Goal: Transaction & Acquisition: Purchase product/service

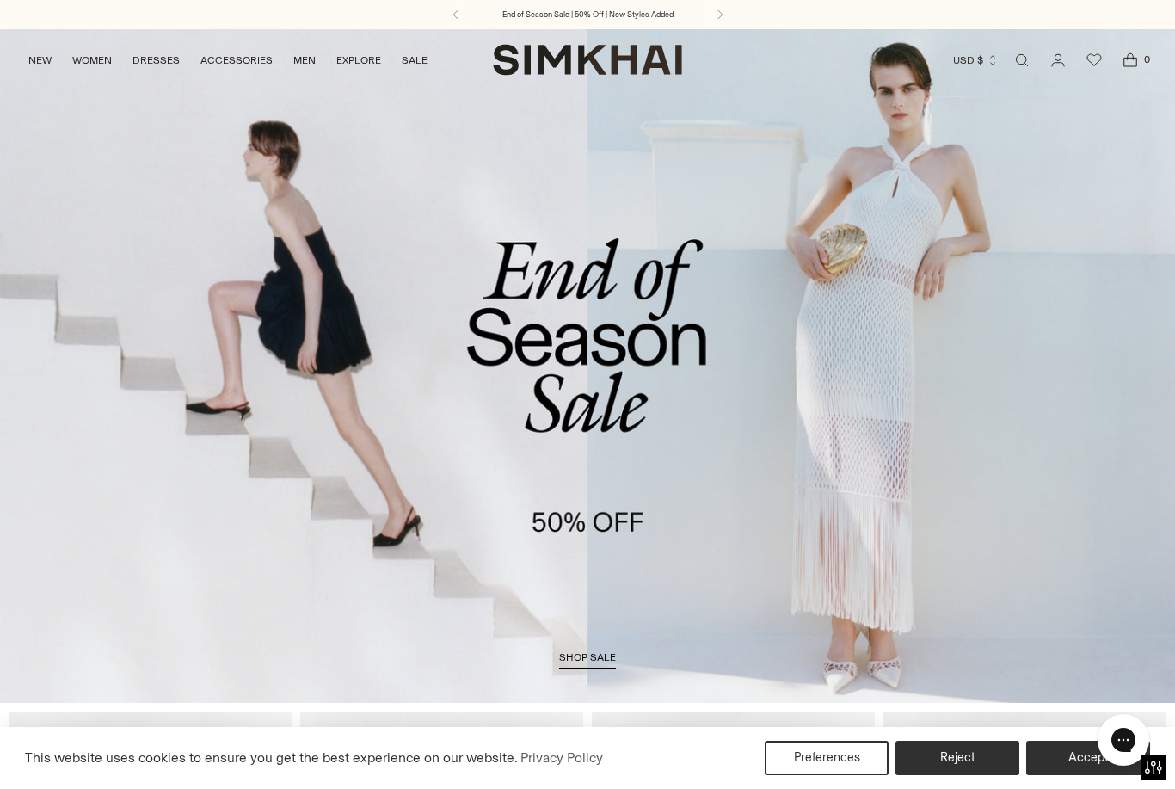
scroll to position [1, 0]
click at [1057, 753] on button "Accept" at bounding box center [1088, 758] width 124 height 34
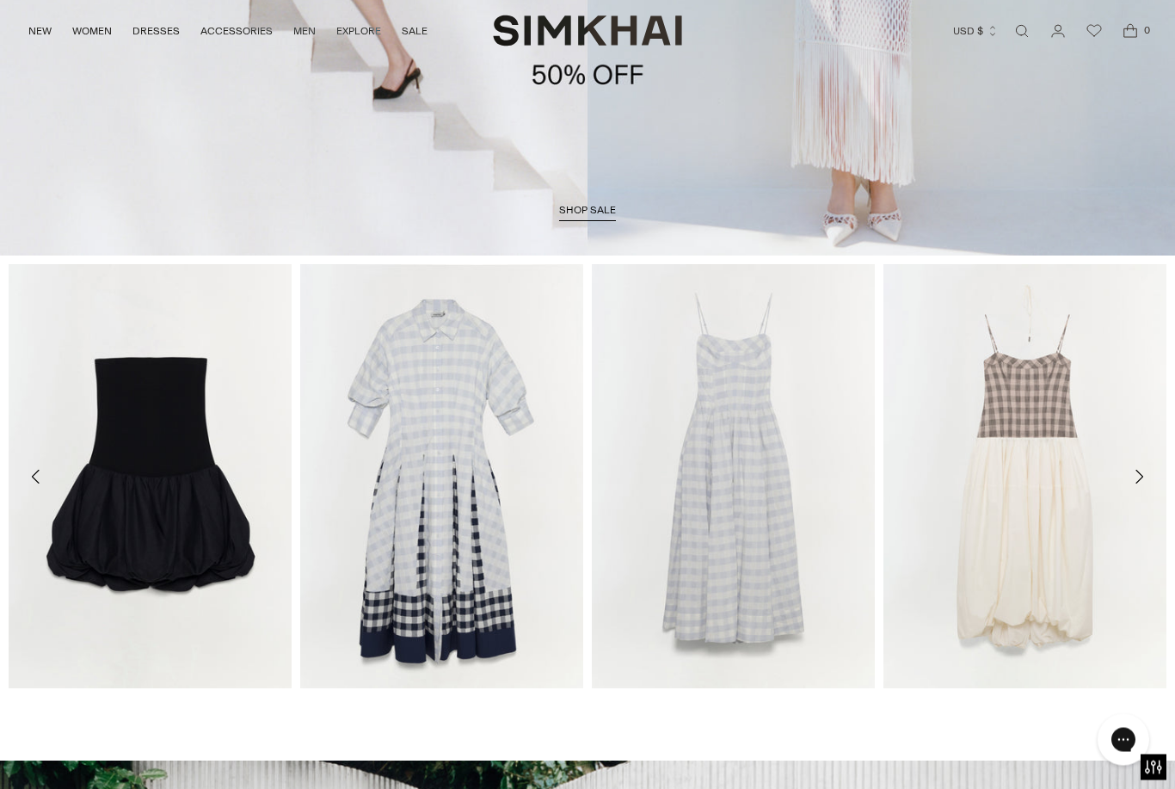
scroll to position [447, 0]
click at [1143, 485] on icon "Move to next carousel slide" at bounding box center [1138, 476] width 21 height 21
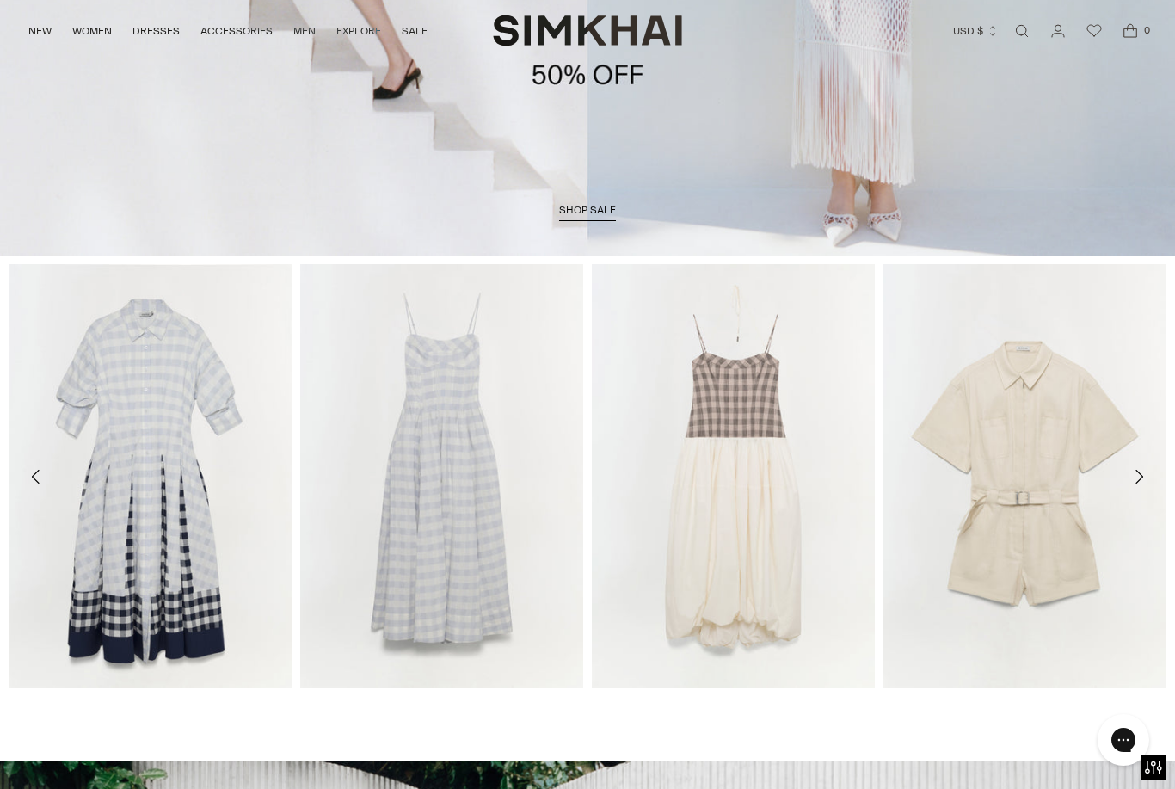
click at [1149, 482] on button "Move to next carousel slide" at bounding box center [1139, 477] width 38 height 38
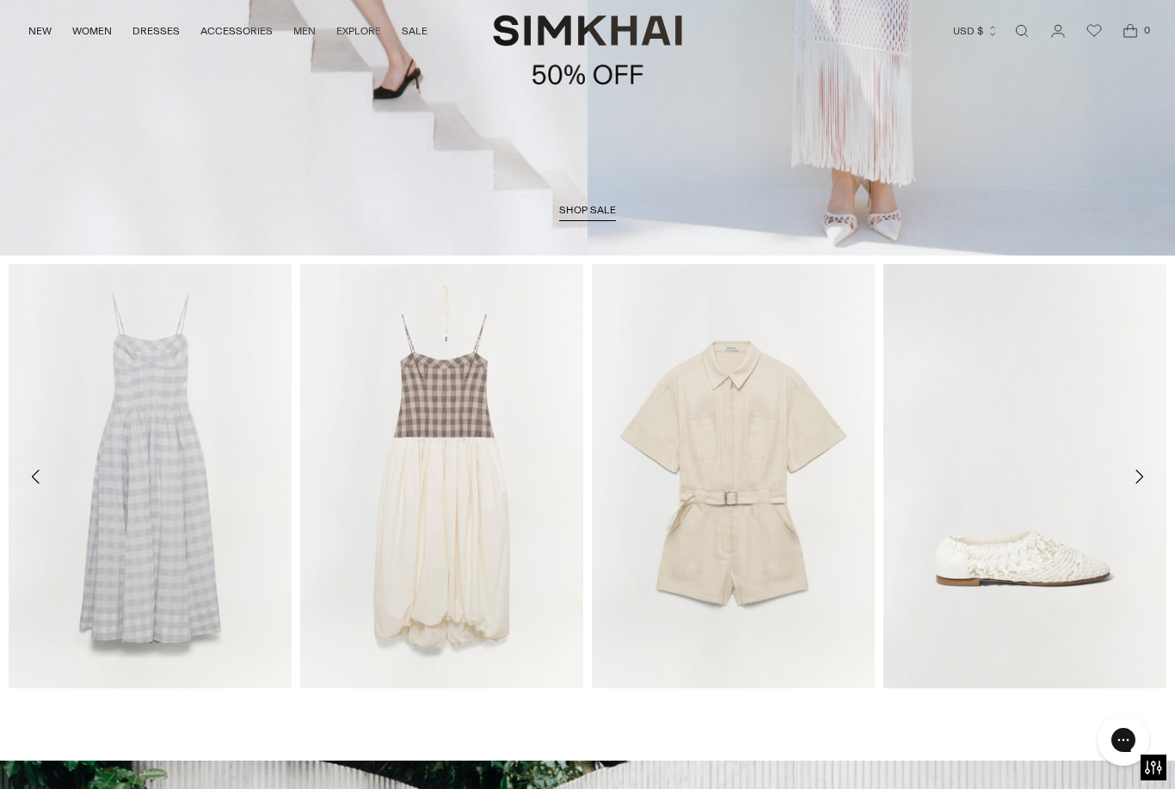
click at [1133, 489] on button "Move to next carousel slide" at bounding box center [1139, 477] width 38 height 38
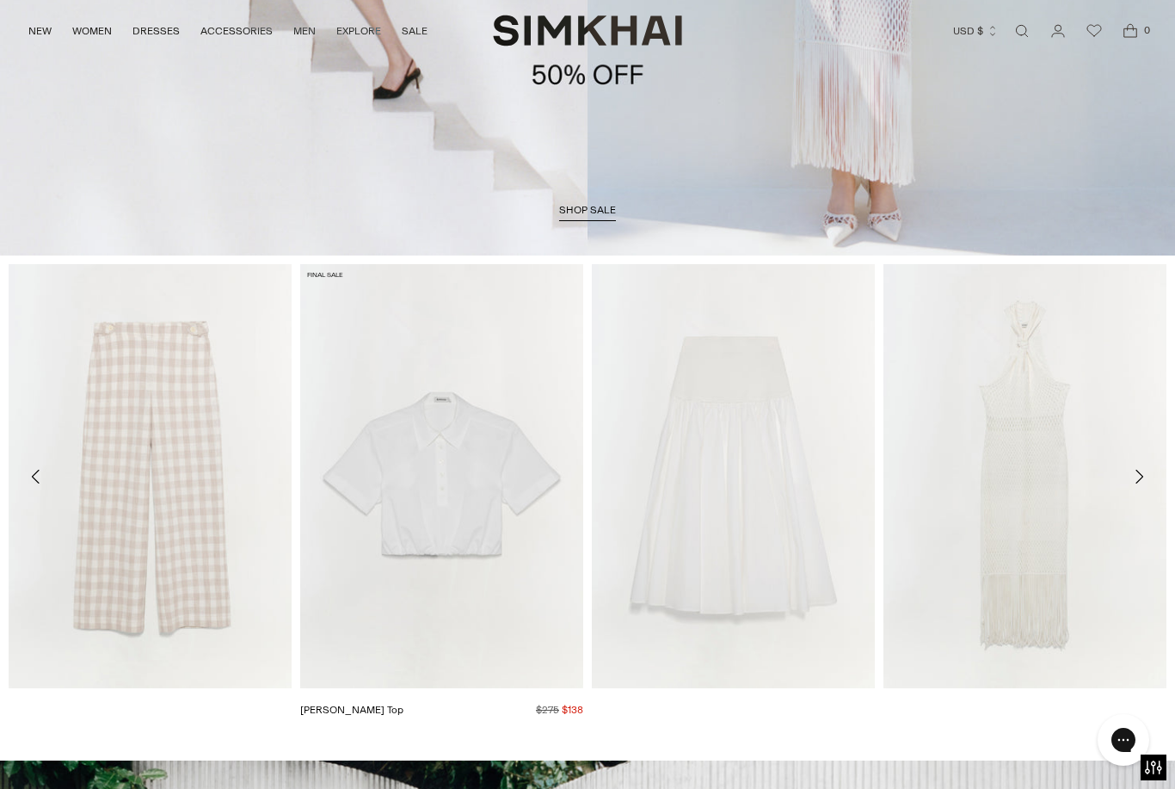
click at [514, 580] on img "Nicky Cotton Top" at bounding box center [441, 476] width 283 height 425
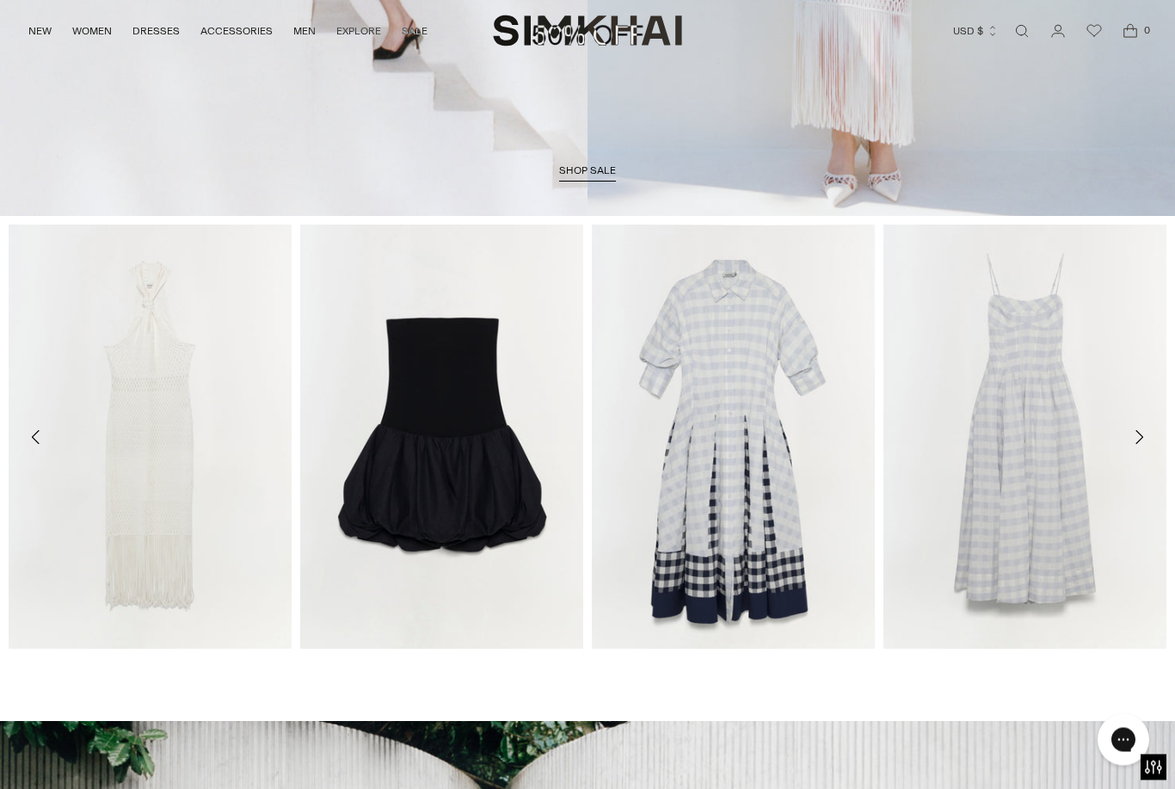
scroll to position [487, 0]
click at [1138, 439] on icon "Move to next carousel slide" at bounding box center [1138, 437] width 21 height 21
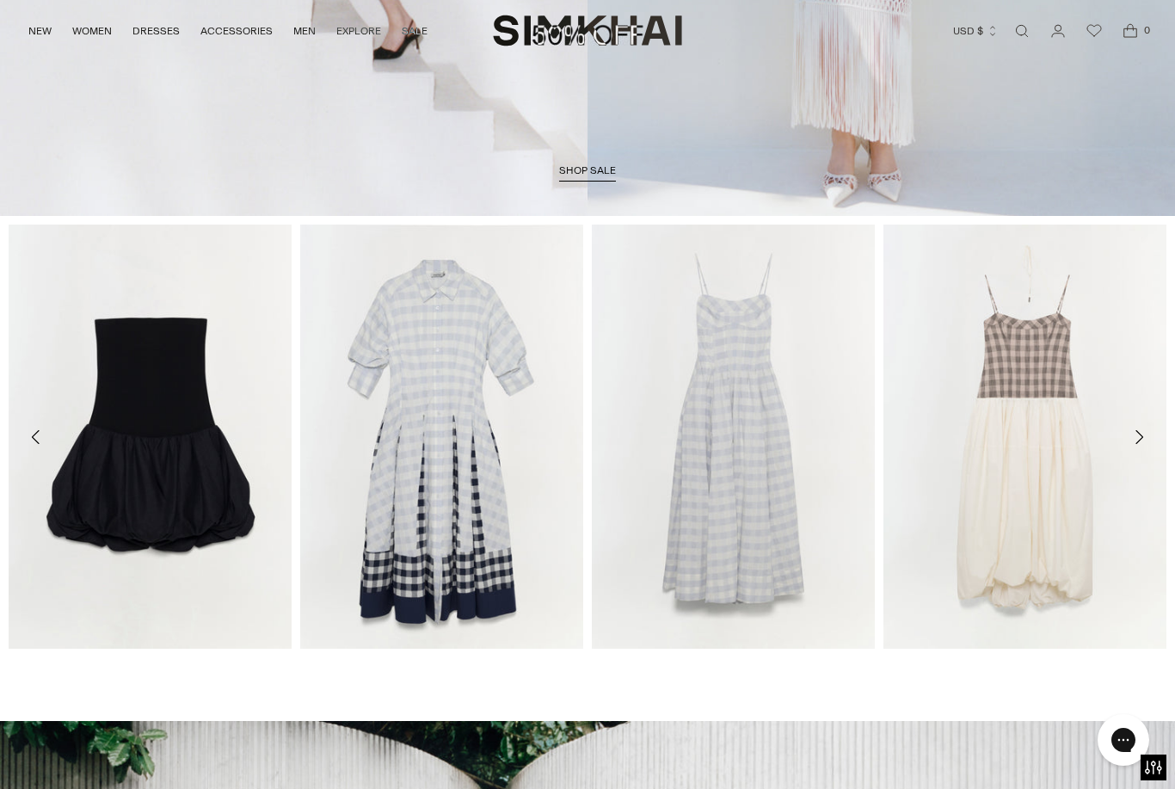
click at [1140, 437] on icon "Move to next carousel slide" at bounding box center [1138, 437] width 21 height 21
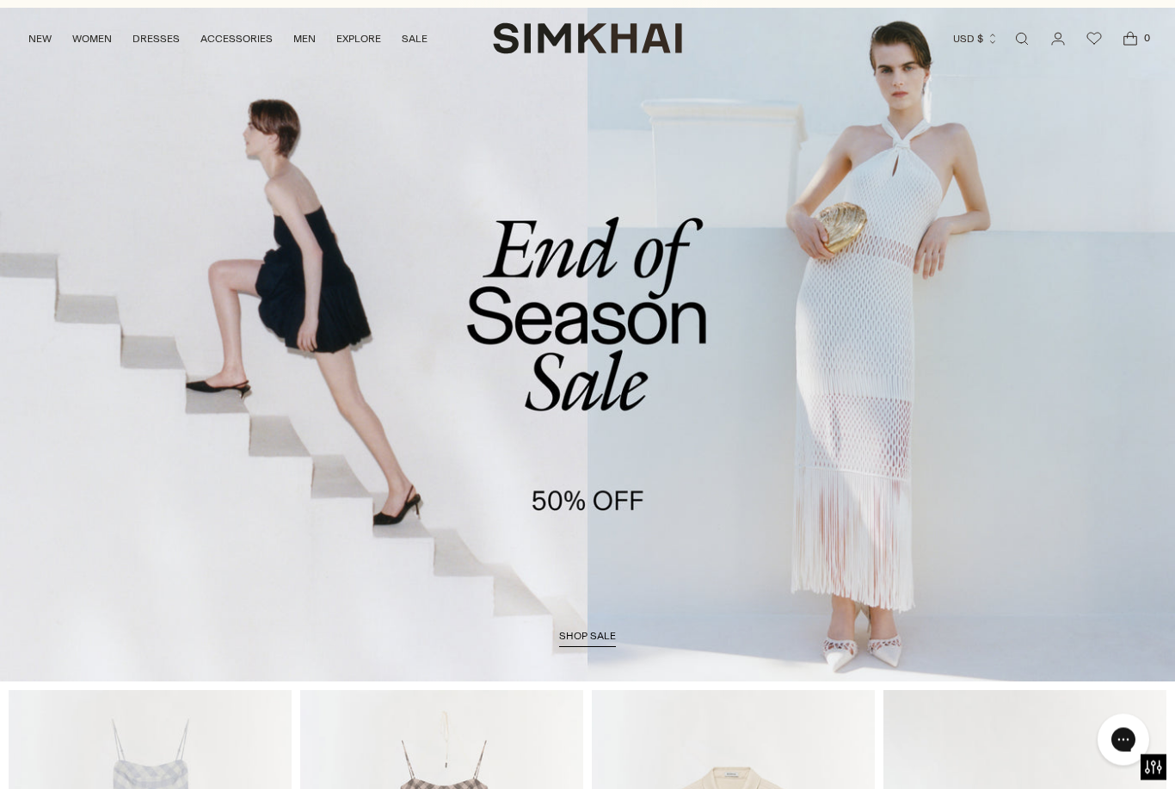
scroll to position [0, 0]
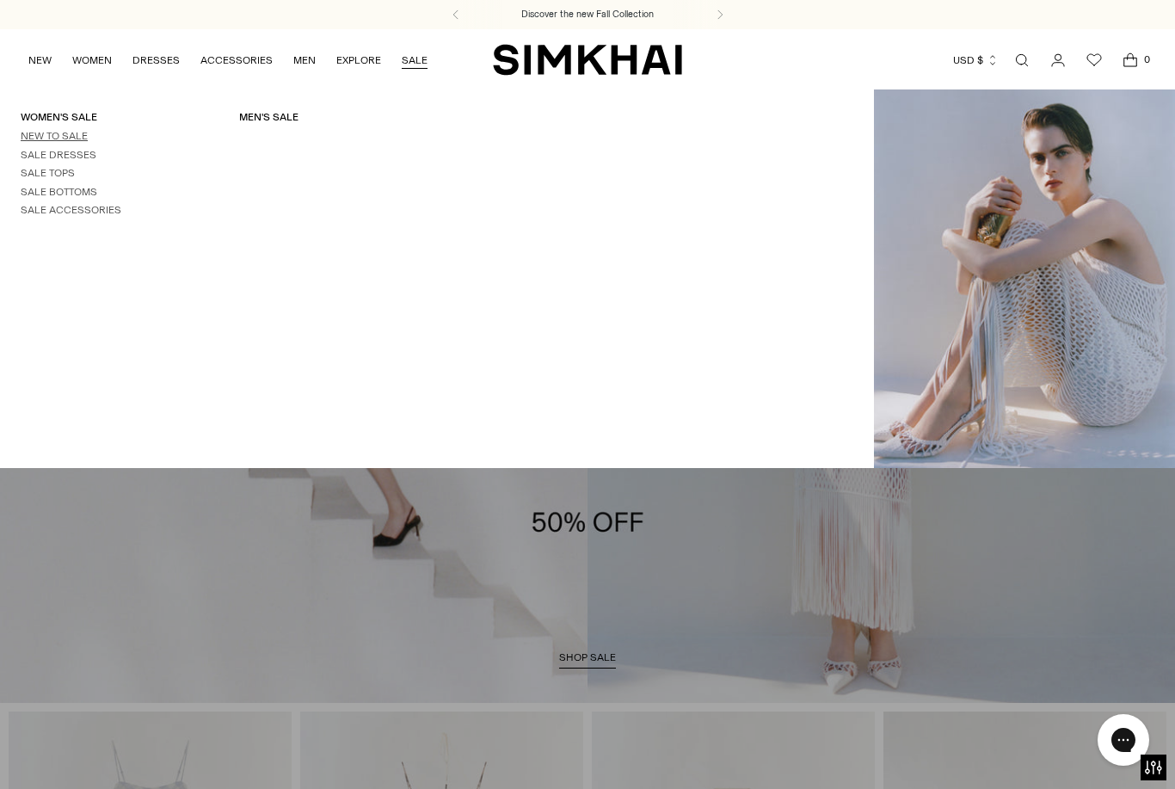
click at [40, 134] on link "New to Sale" at bounding box center [54, 136] width 67 height 12
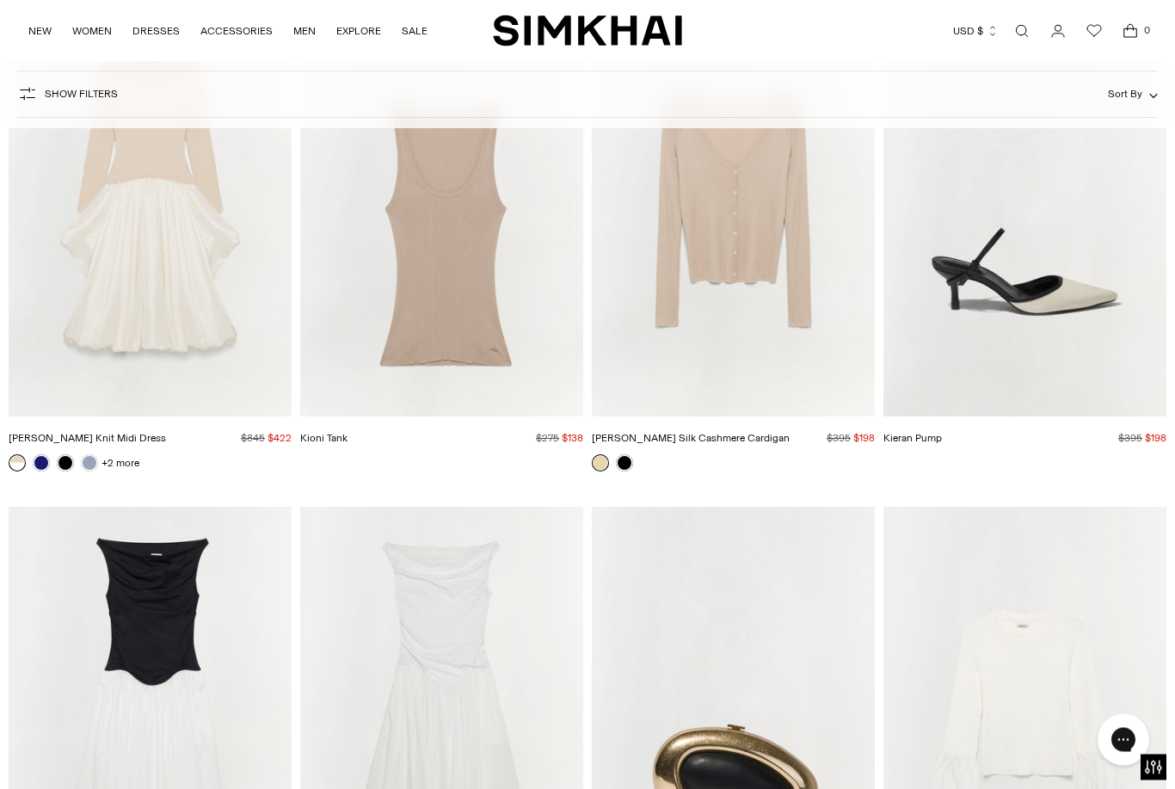
scroll to position [7935, 0]
click at [1078, 265] on img "Kieran Pump" at bounding box center [1024, 203] width 283 height 425
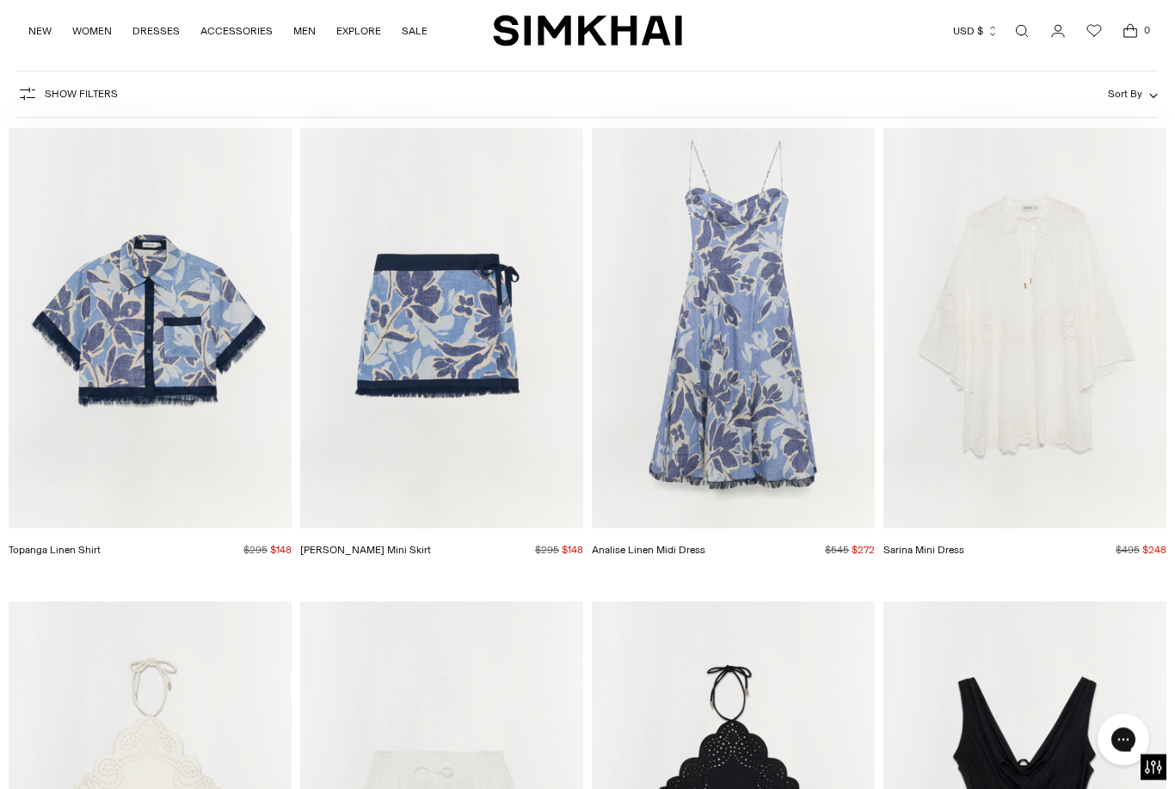
scroll to position [12919, 0]
click at [1050, 294] on img "Sarina Mini Dress" at bounding box center [1024, 315] width 283 height 425
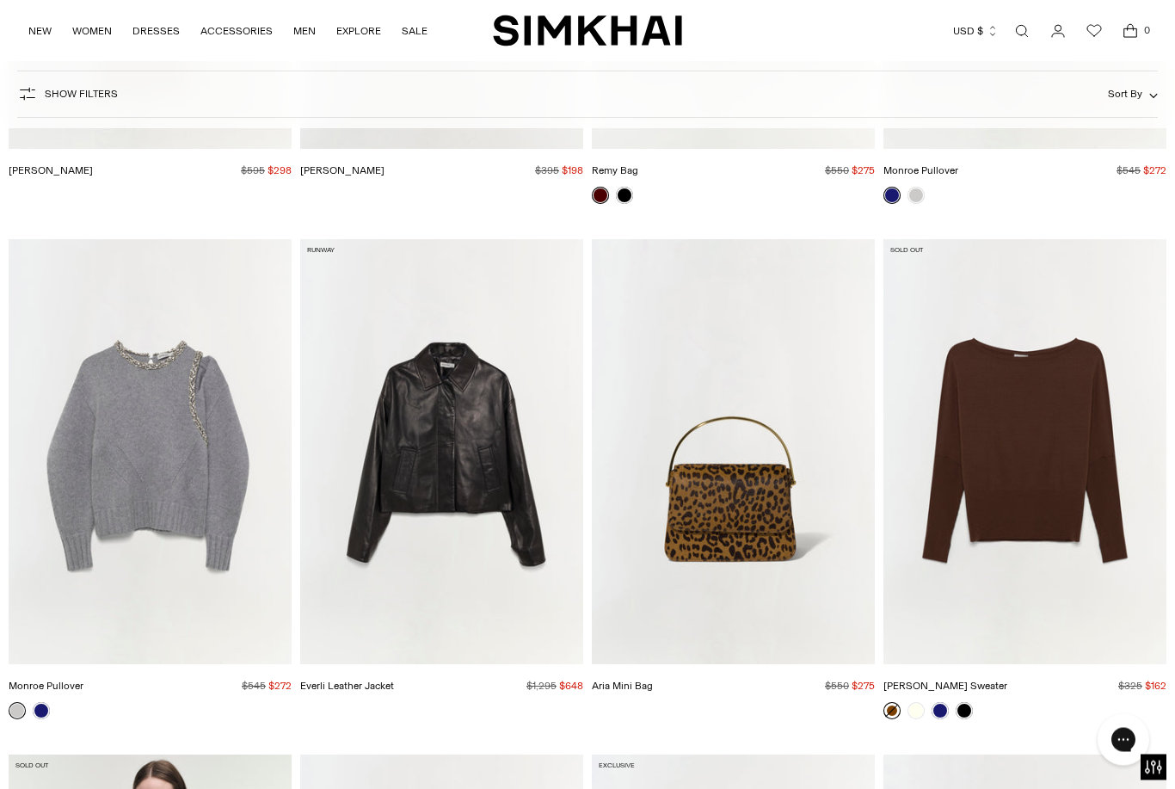
scroll to position [17896, 0]
click at [1053, 482] on img "Lavina Sweater" at bounding box center [1024, 451] width 283 height 425
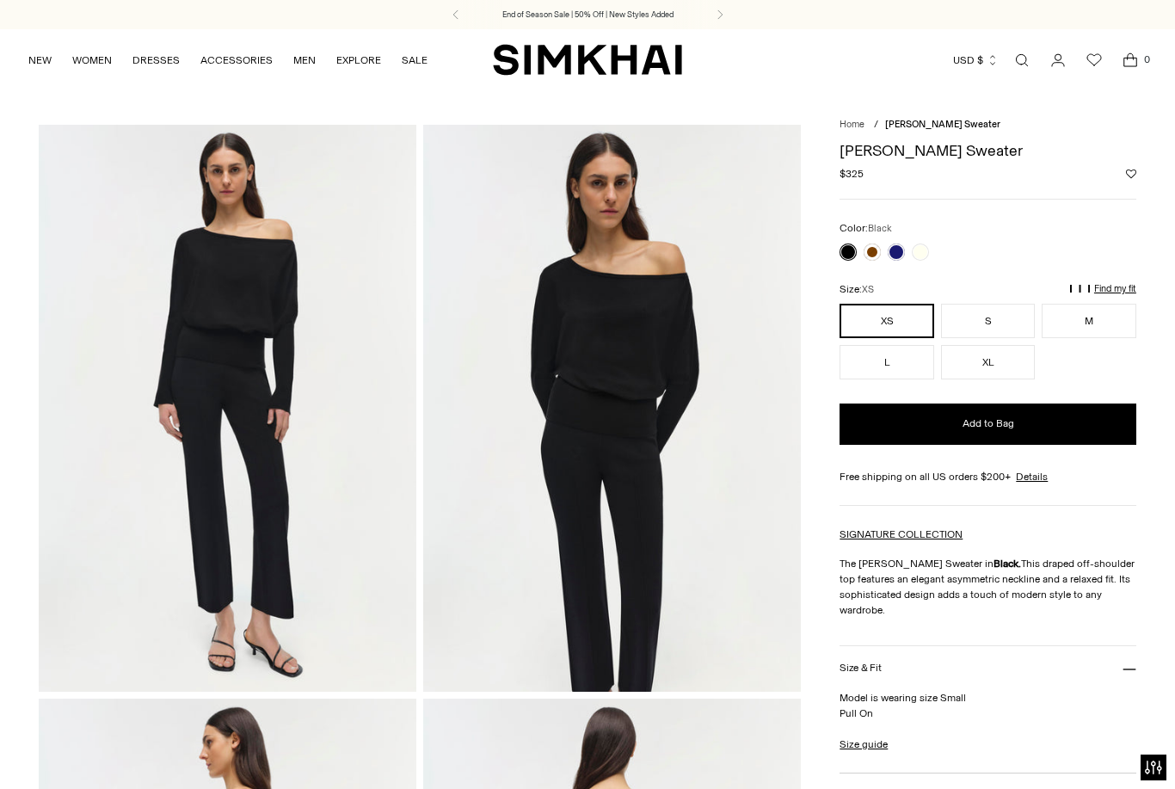
click at [870, 257] on link at bounding box center [871, 251] width 17 height 17
click at [872, 259] on link at bounding box center [871, 251] width 17 height 17
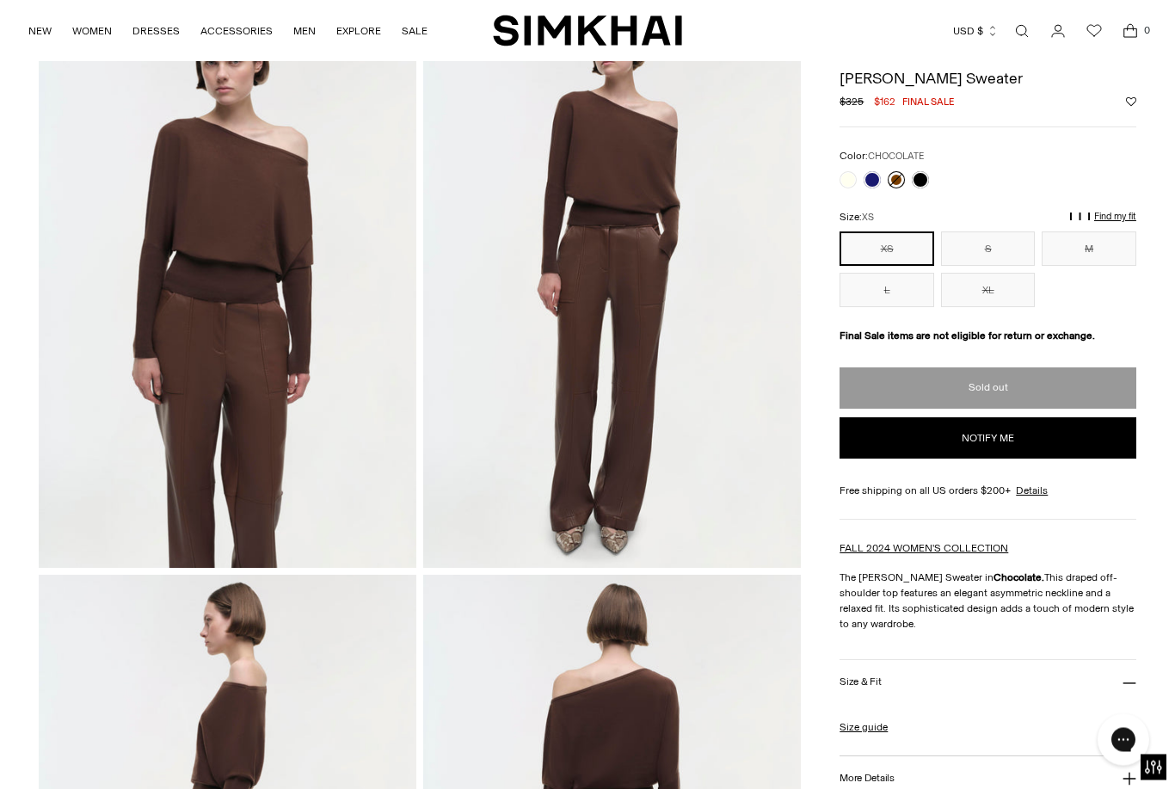
scroll to position [108, 0]
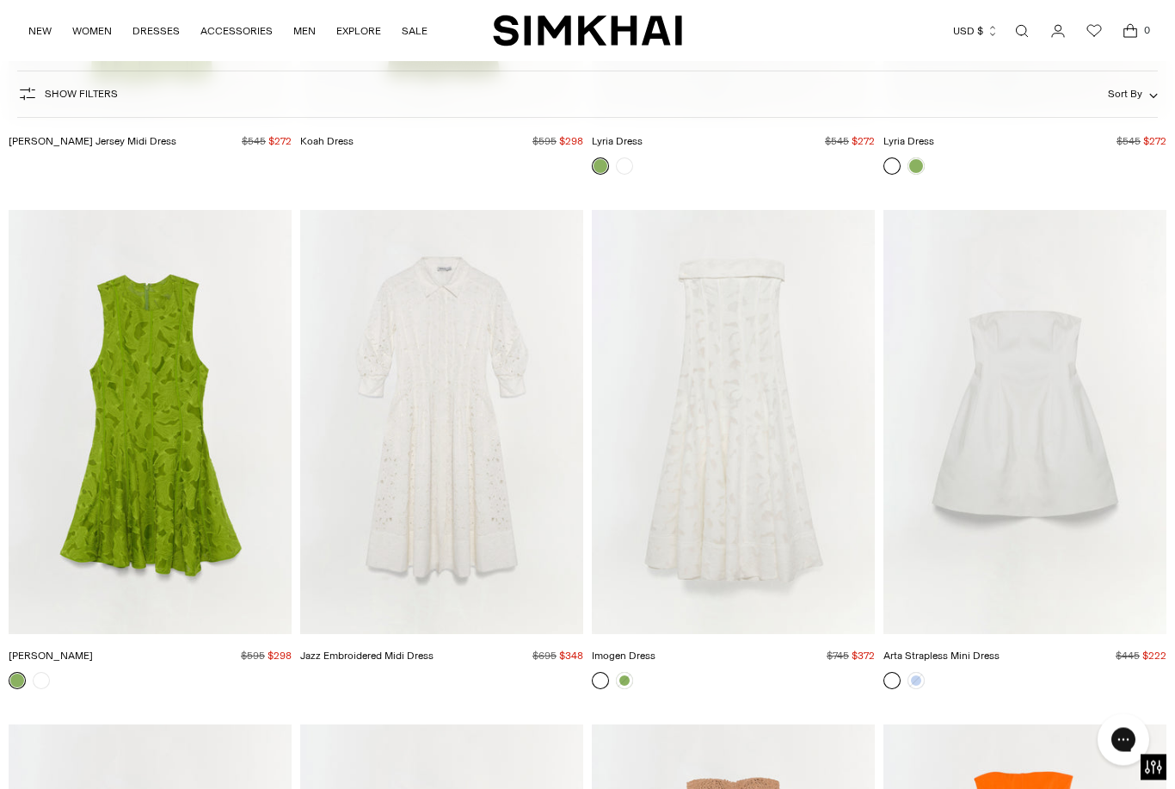
scroll to position [16381, 0]
click at [518, 510] on img "Jazz Embroidered Midi Dress" at bounding box center [441, 422] width 283 height 425
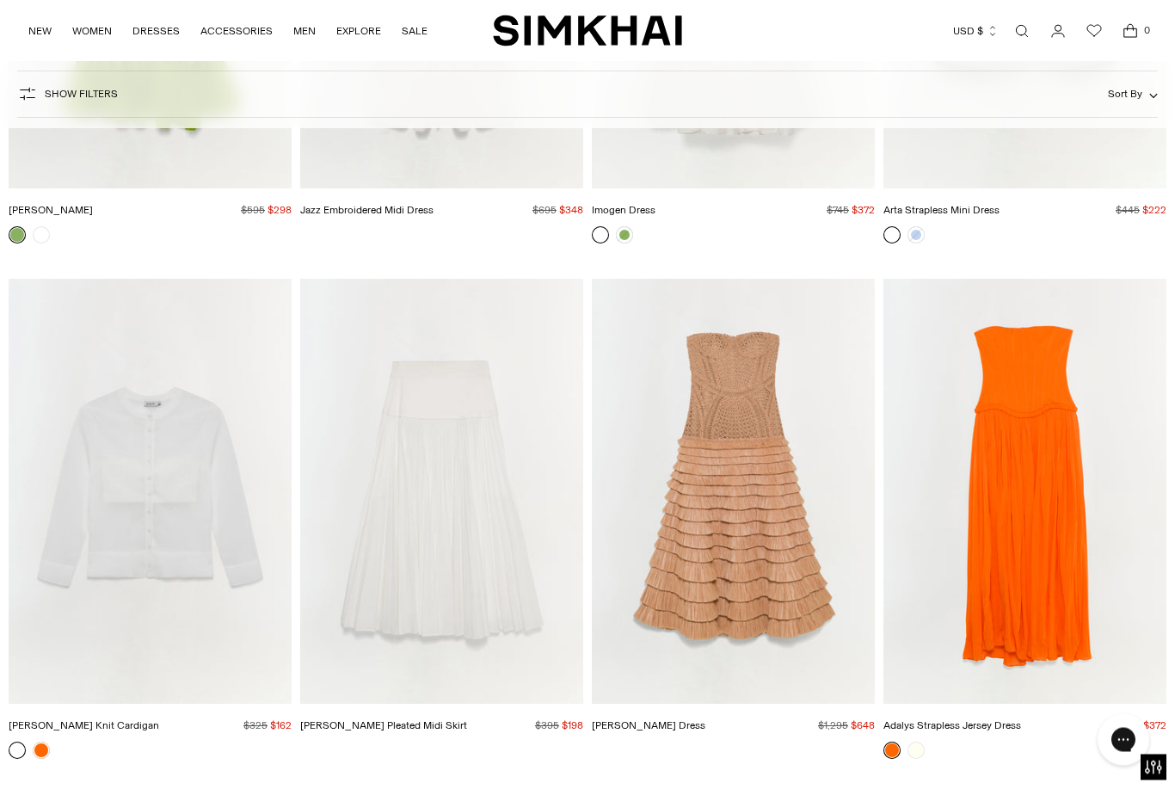
scroll to position [16827, 0]
click at [188, 575] on img "Rachel Sheer Knit Cardigan" at bounding box center [150, 491] width 283 height 425
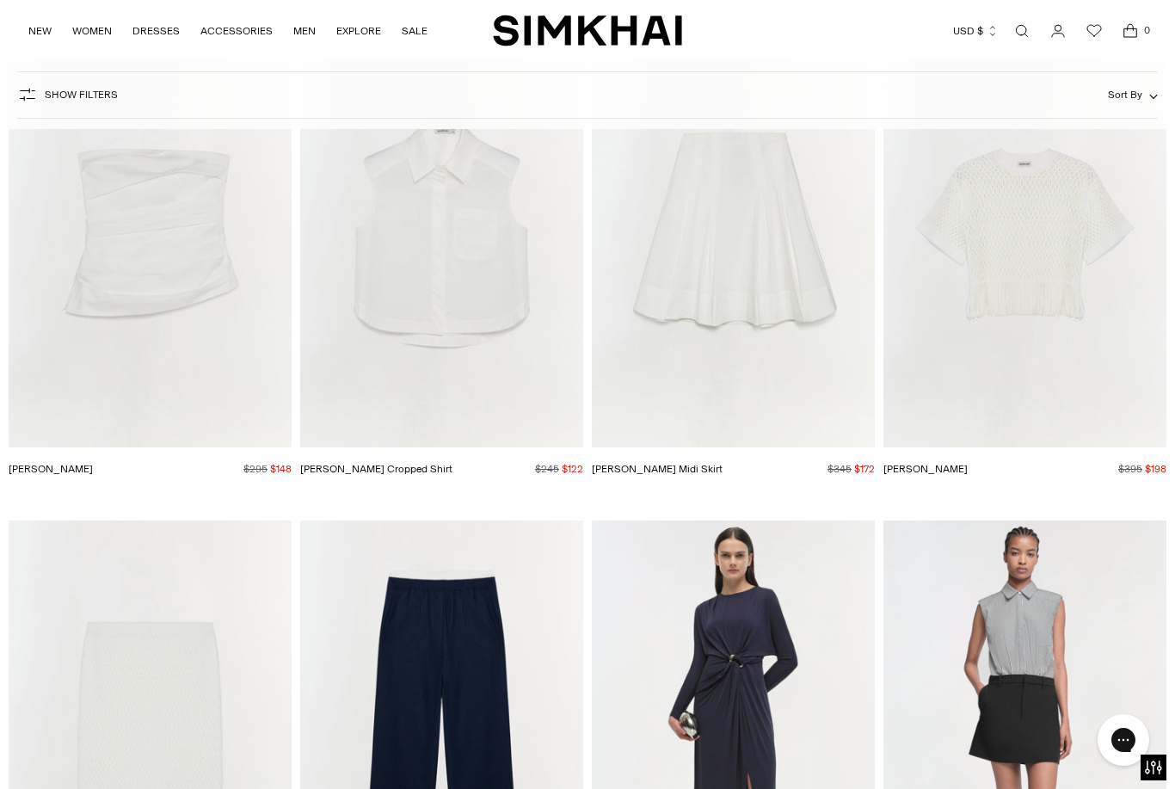
scroll to position [22130, 0]
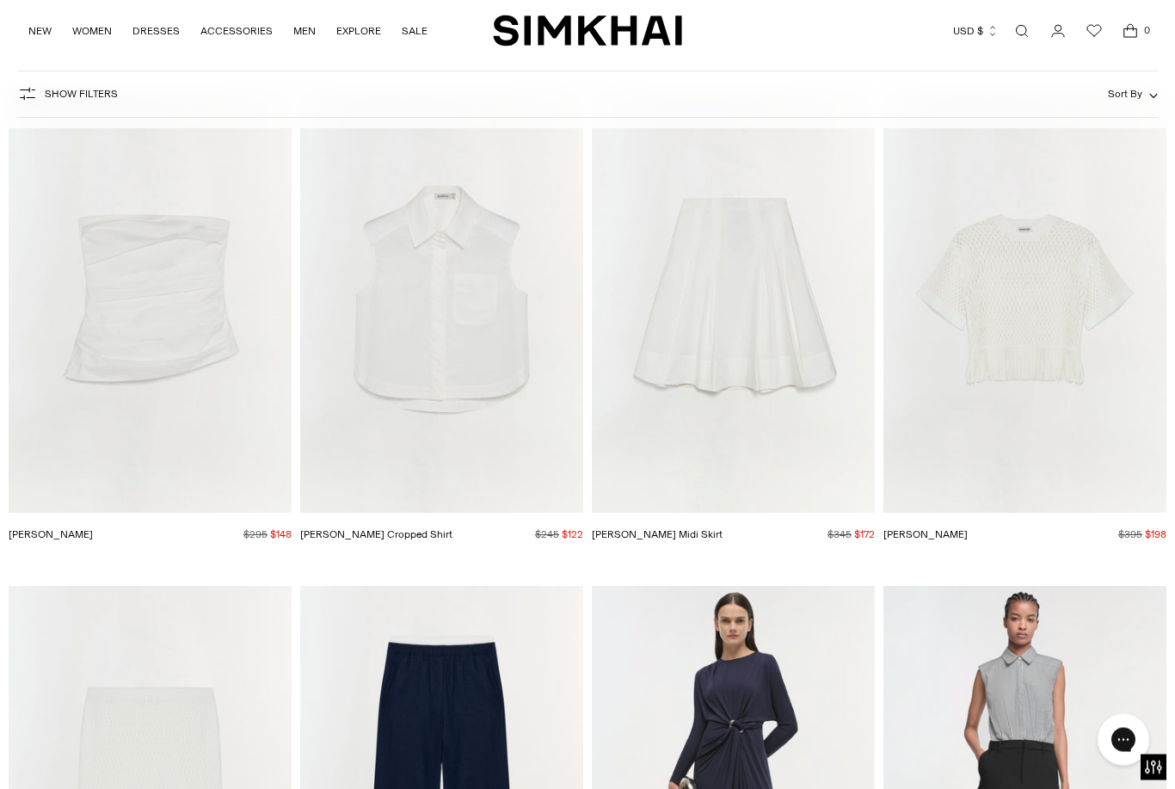
click at [1082, 308] on img "Enzo T-Shirt" at bounding box center [1024, 301] width 283 height 425
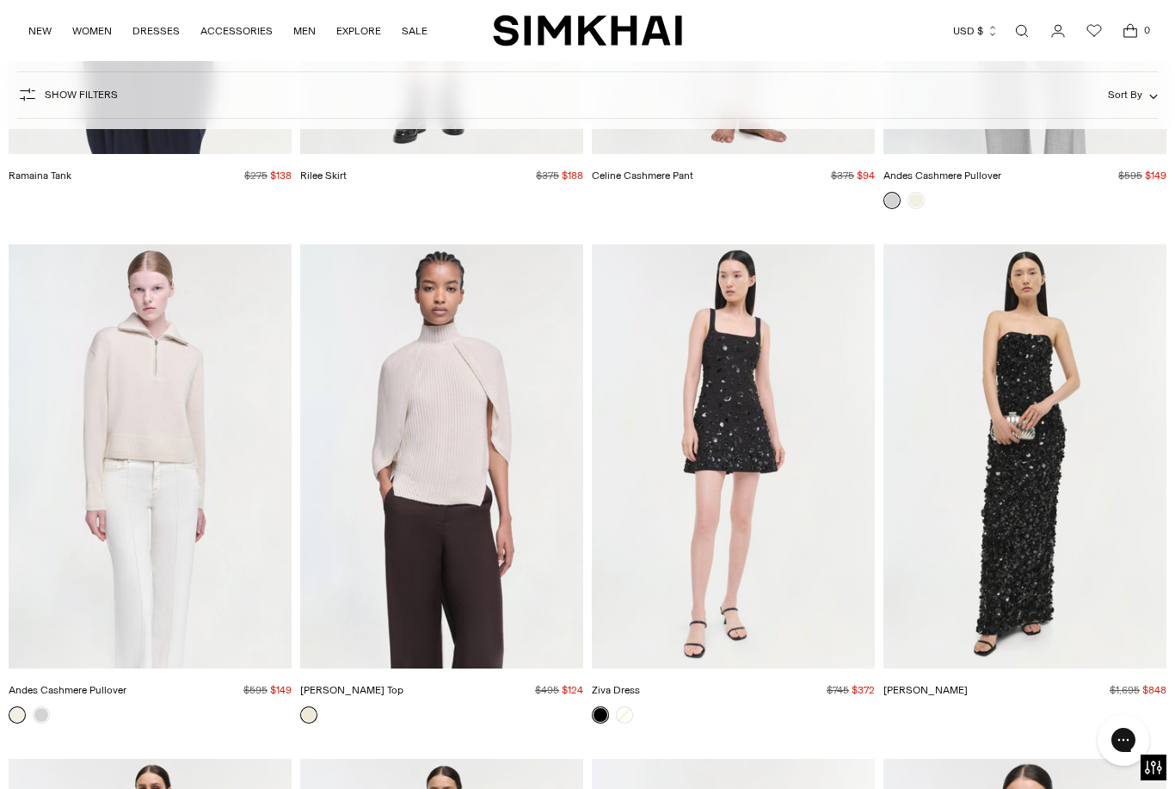
scroll to position [23540, 0]
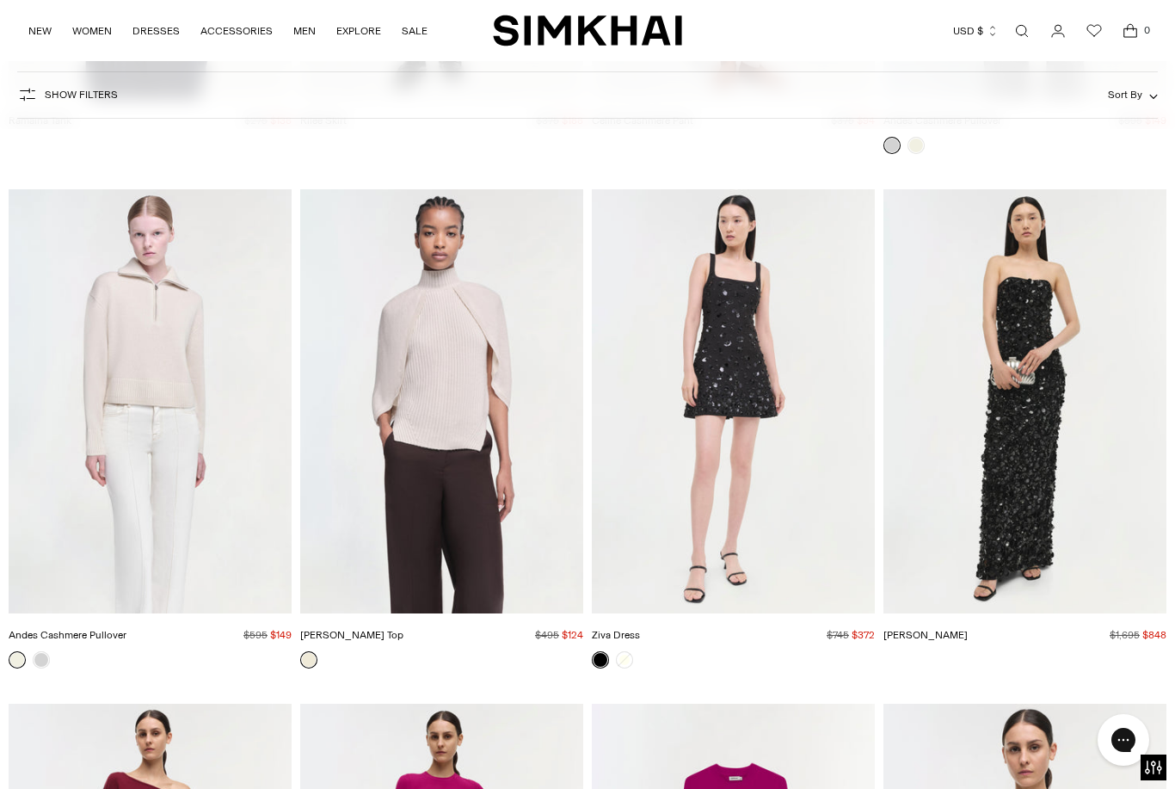
click at [205, 458] on img "Andes Cashmere Pullover" at bounding box center [150, 401] width 283 height 425
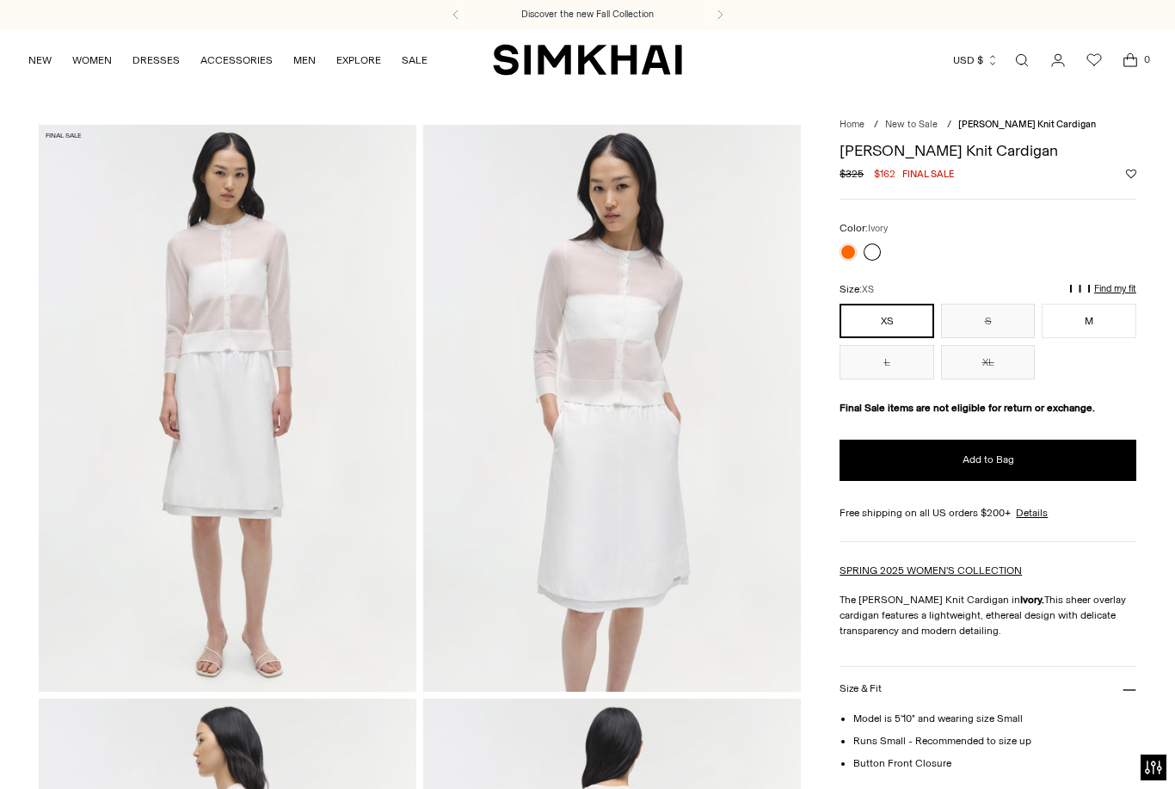
click at [630, 409] on img at bounding box center [612, 408] width 378 height 567
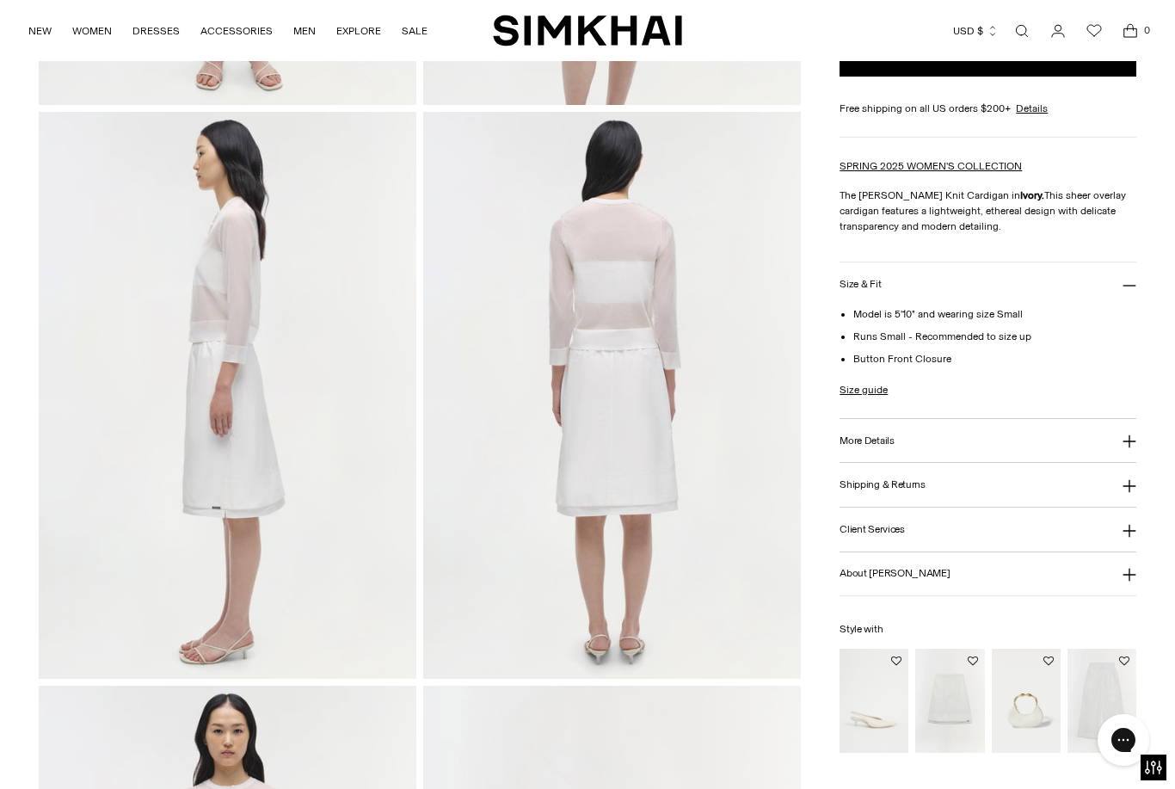
click at [1134, 446] on icon at bounding box center [1129, 441] width 14 height 14
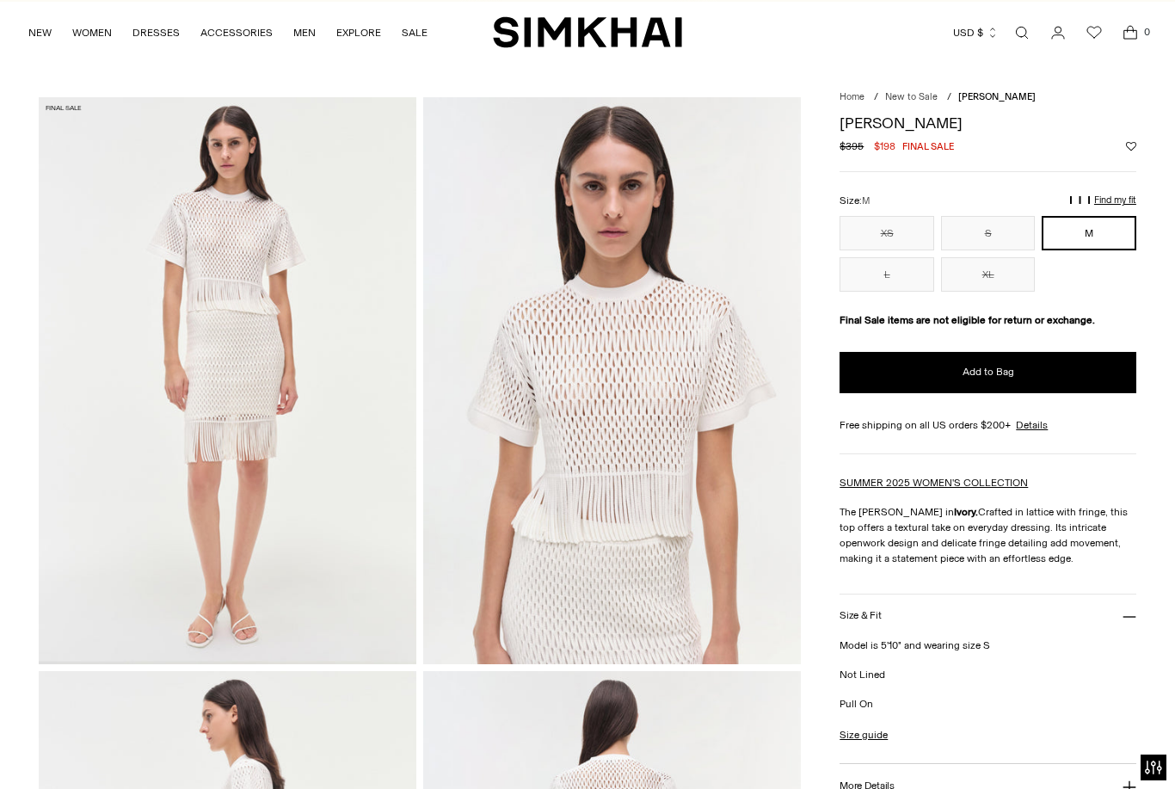
scroll to position [27, 0]
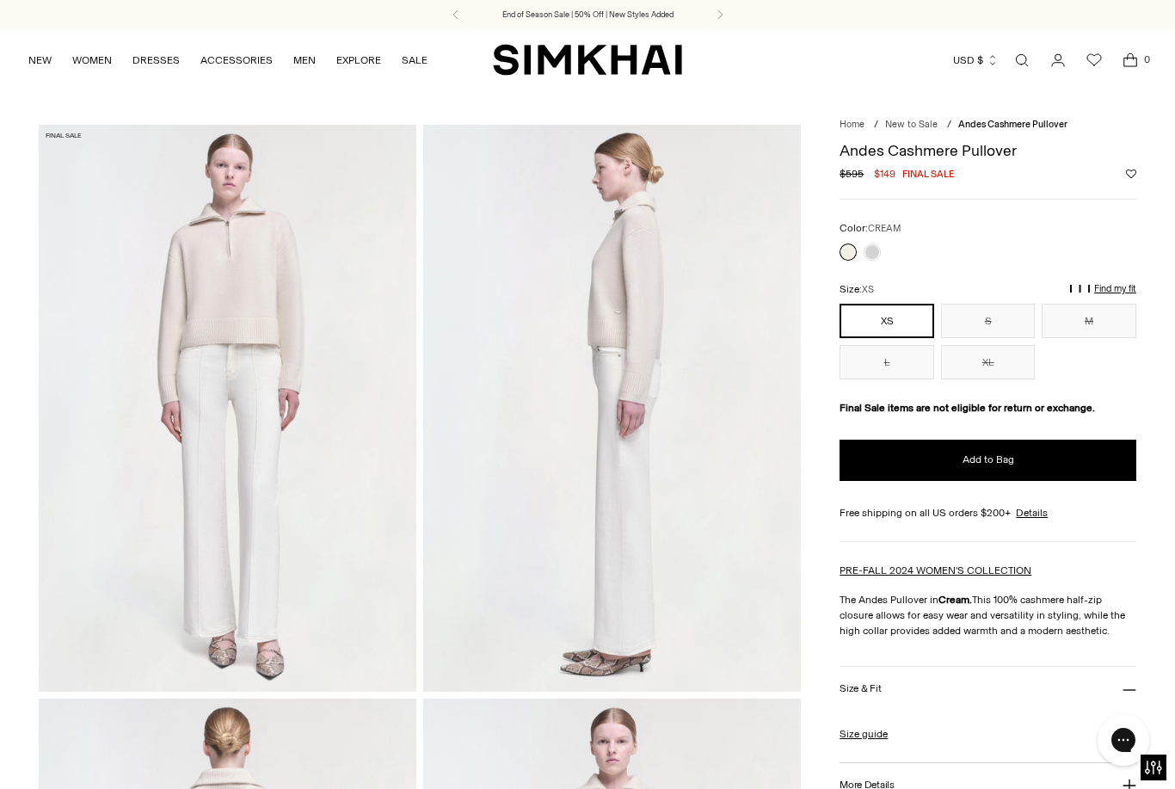
click at [868, 260] on div at bounding box center [860, 252] width 48 height 24
click at [870, 257] on link at bounding box center [871, 251] width 17 height 17
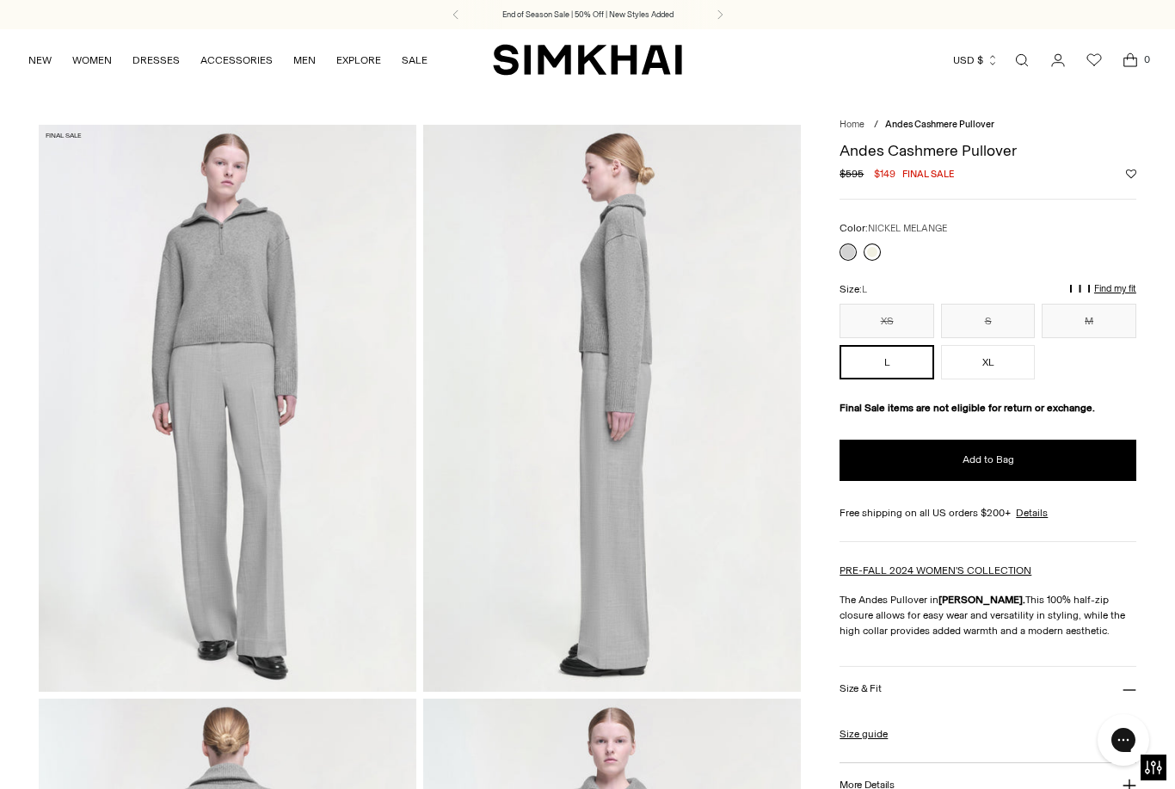
click at [875, 259] on link at bounding box center [871, 251] width 17 height 17
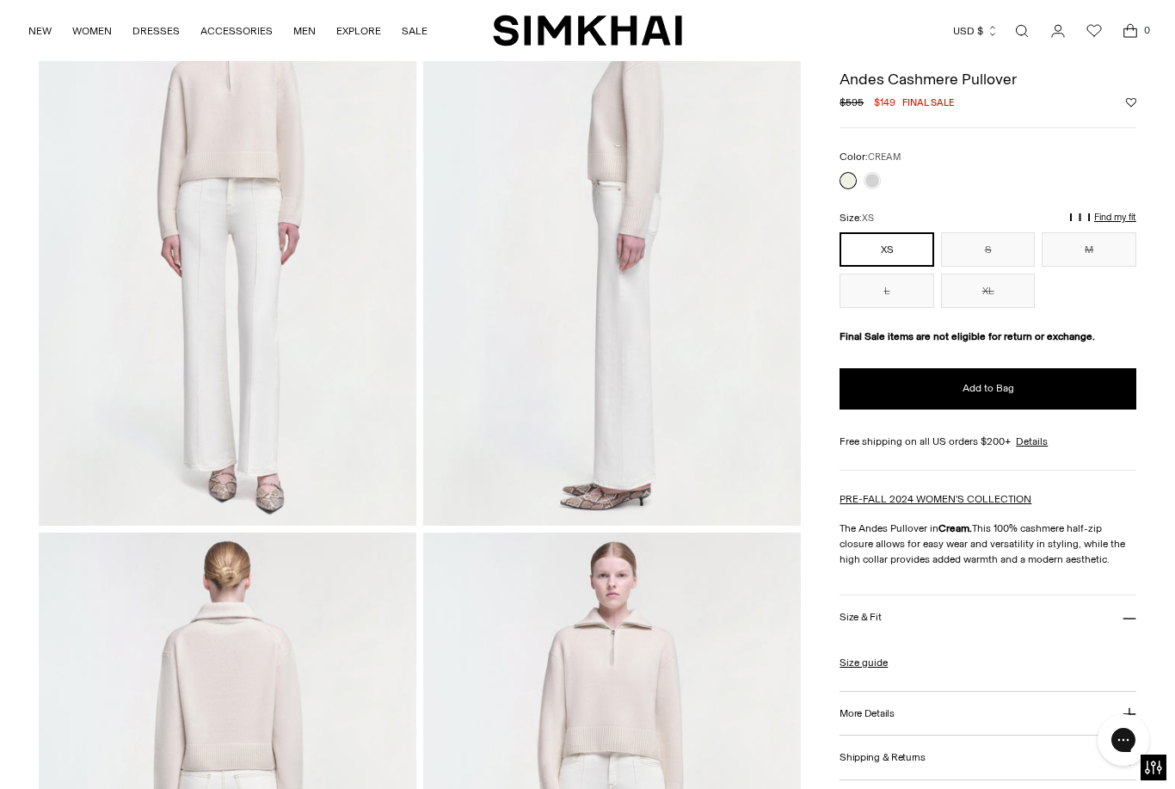
scroll to position [161, 0]
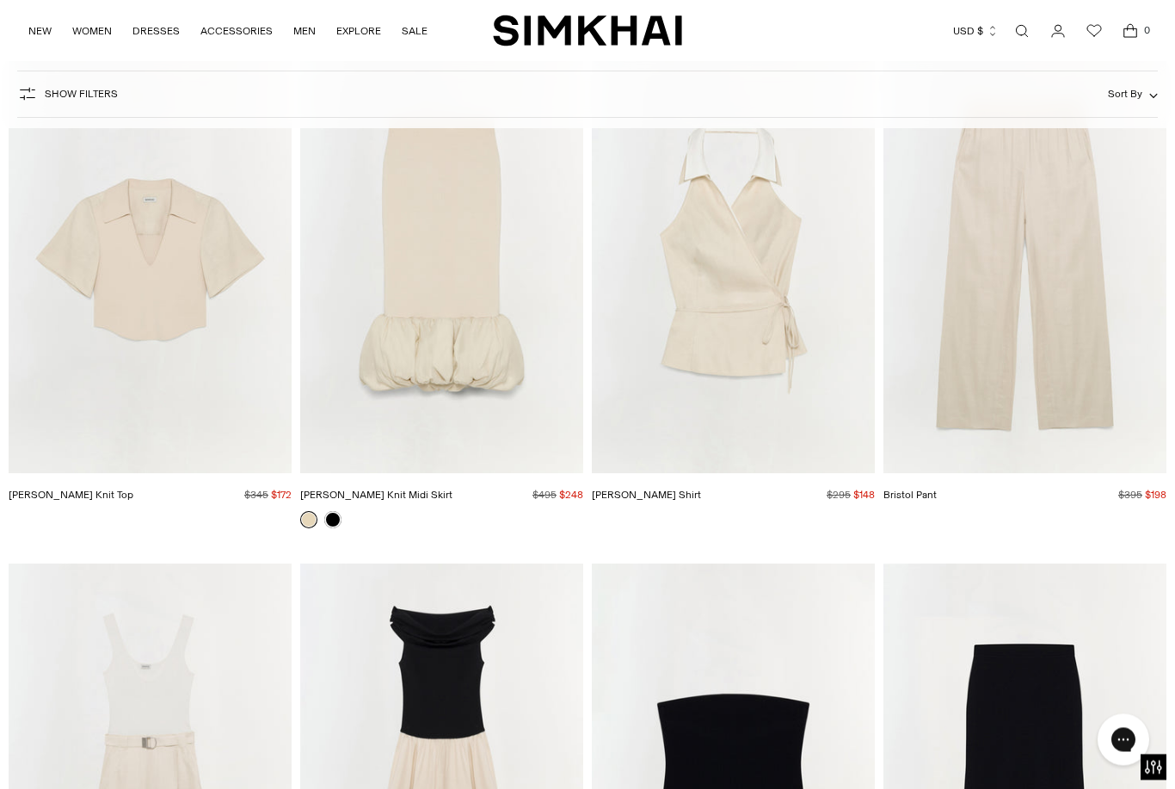
scroll to position [21142, 0]
click at [91, 258] on img "Lizzie Linen Knit Top" at bounding box center [150, 259] width 283 height 425
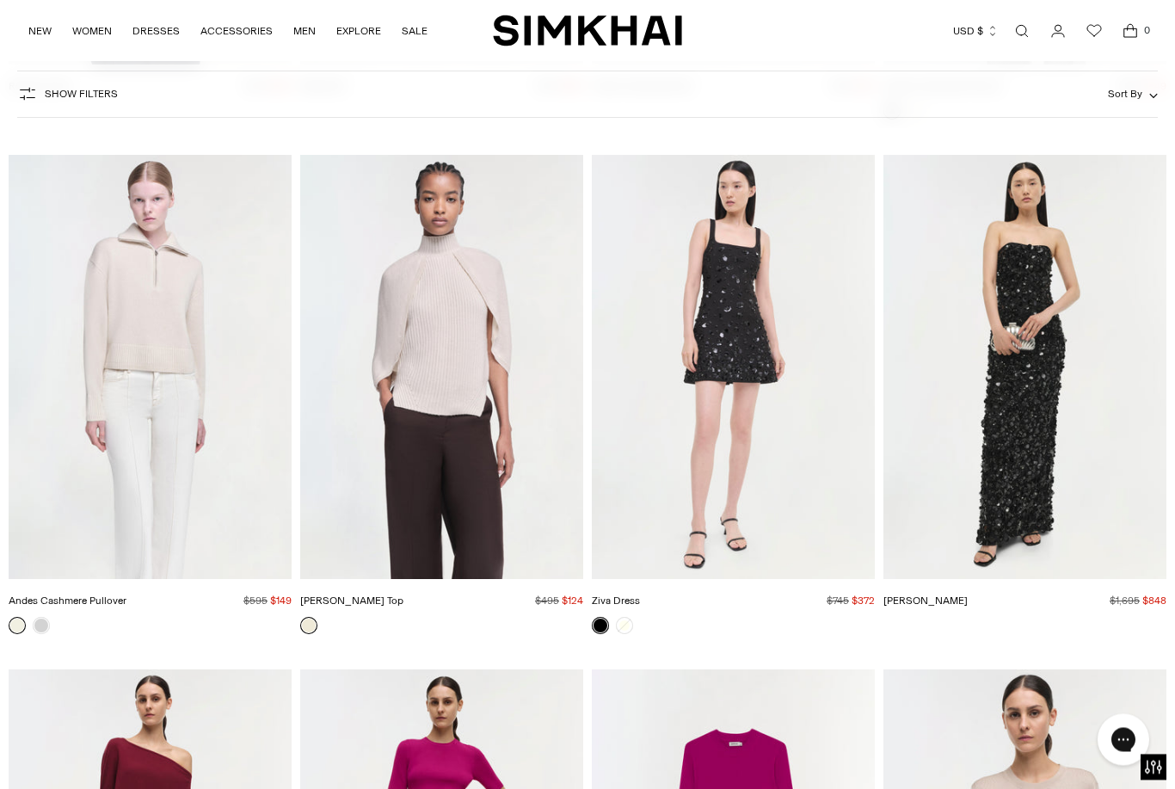
scroll to position [23574, 0]
click at [363, 341] on img "Jeannie Cashmere Top" at bounding box center [441, 367] width 283 height 425
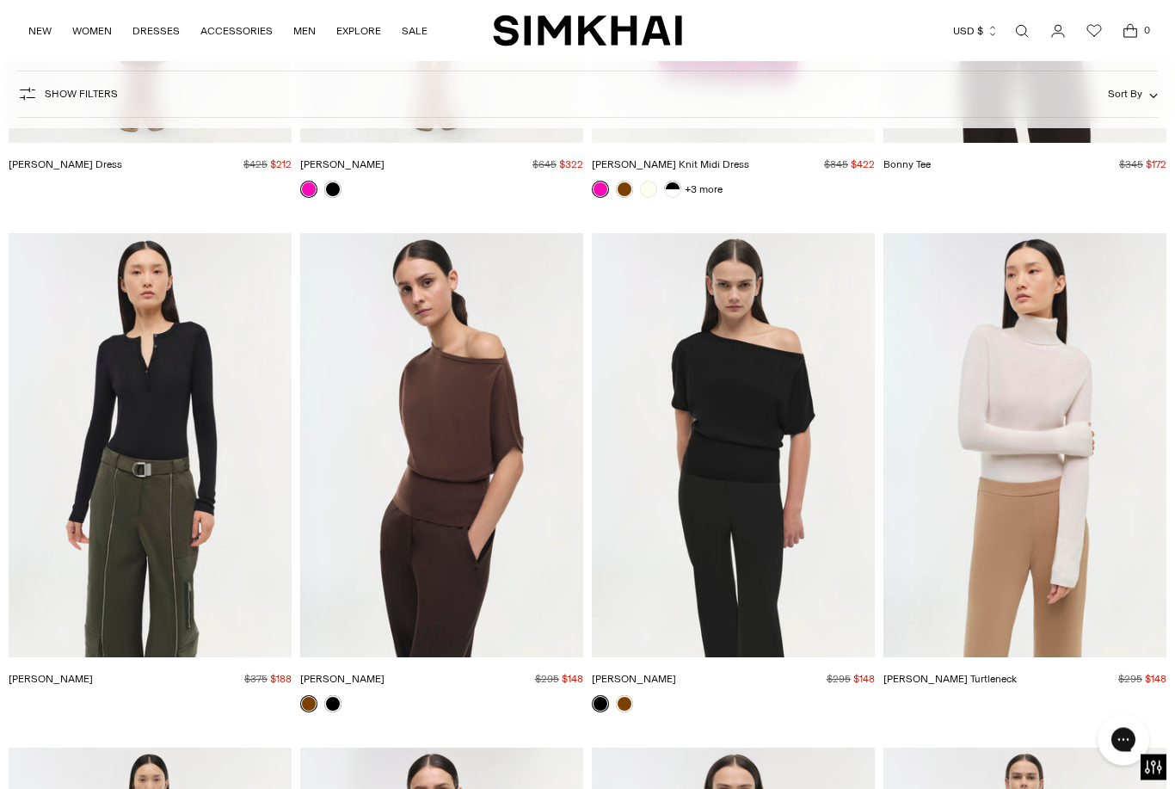
scroll to position [24525, 0]
click at [108, 377] on img "Giorgia Henley" at bounding box center [150, 445] width 283 height 425
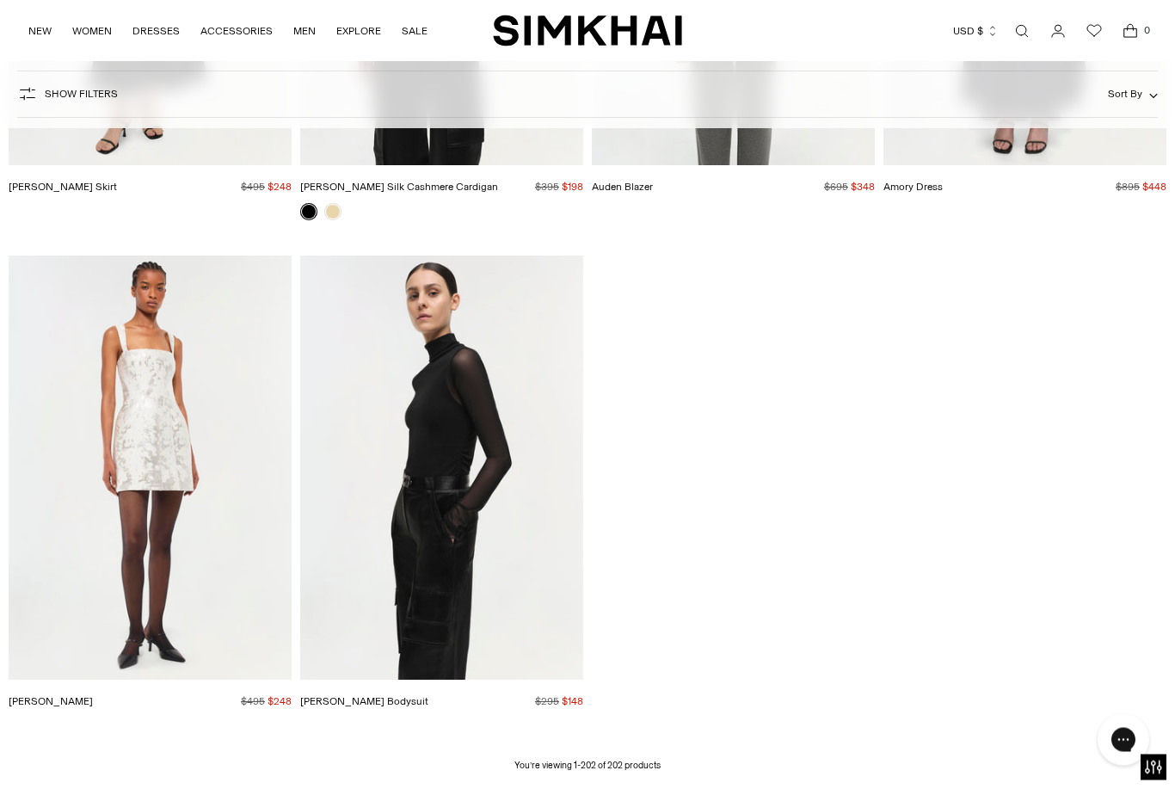
scroll to position [25533, 0]
click at [371, 381] on img "Velora Bodysuit" at bounding box center [441, 467] width 283 height 425
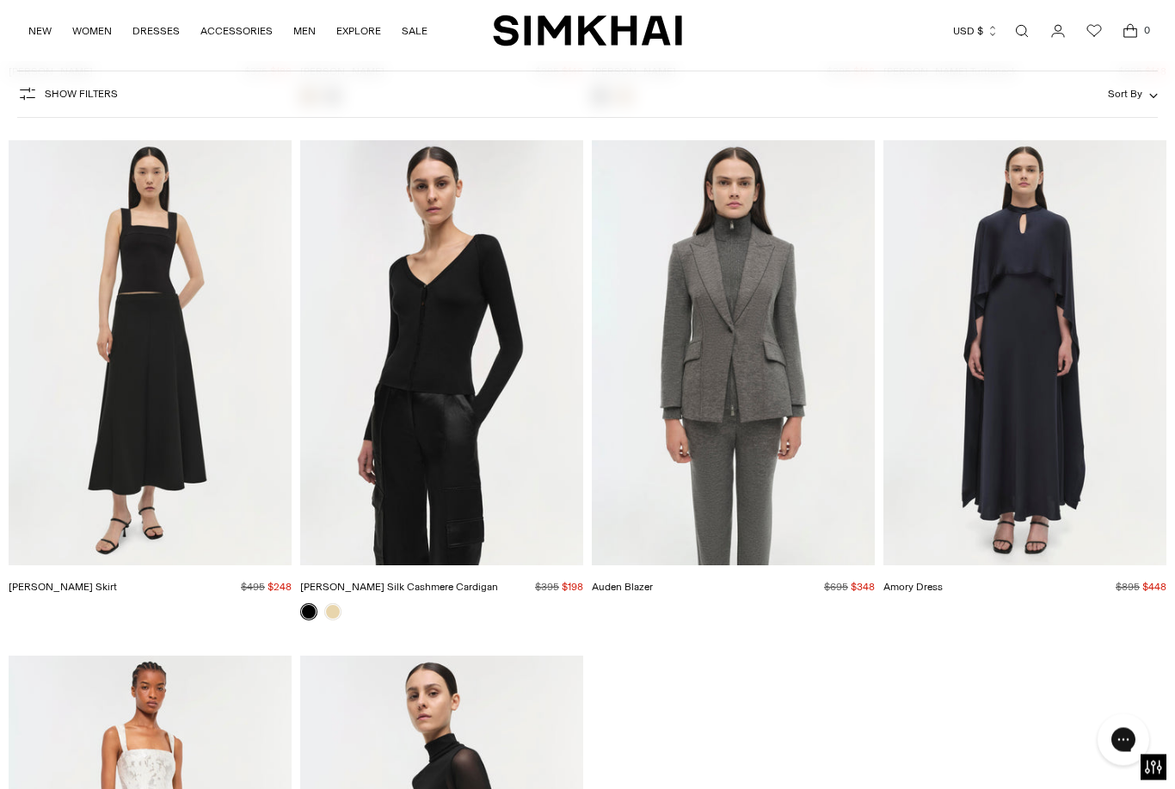
scroll to position [25132, 0]
click at [367, 350] on img "Darlene Silk Cashmere Cardigan" at bounding box center [441, 352] width 283 height 425
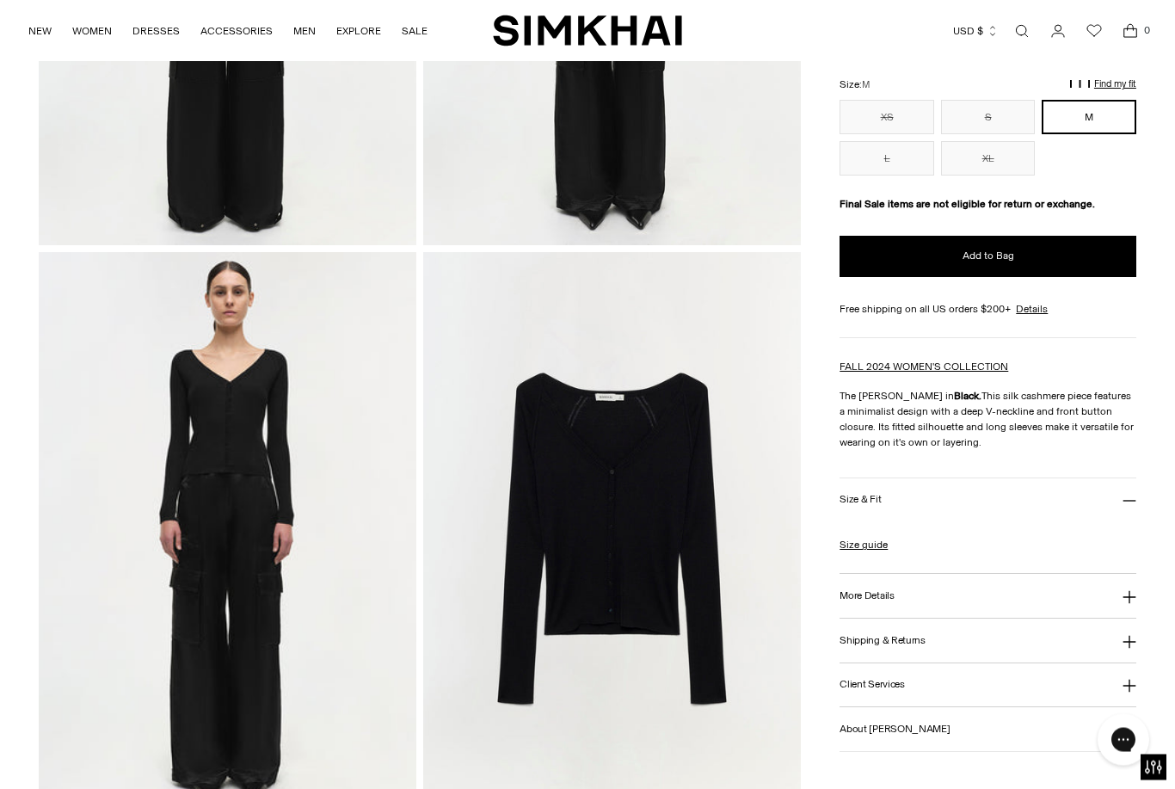
scroll to position [1020, 0]
click at [608, 484] on img at bounding box center [612, 535] width 378 height 567
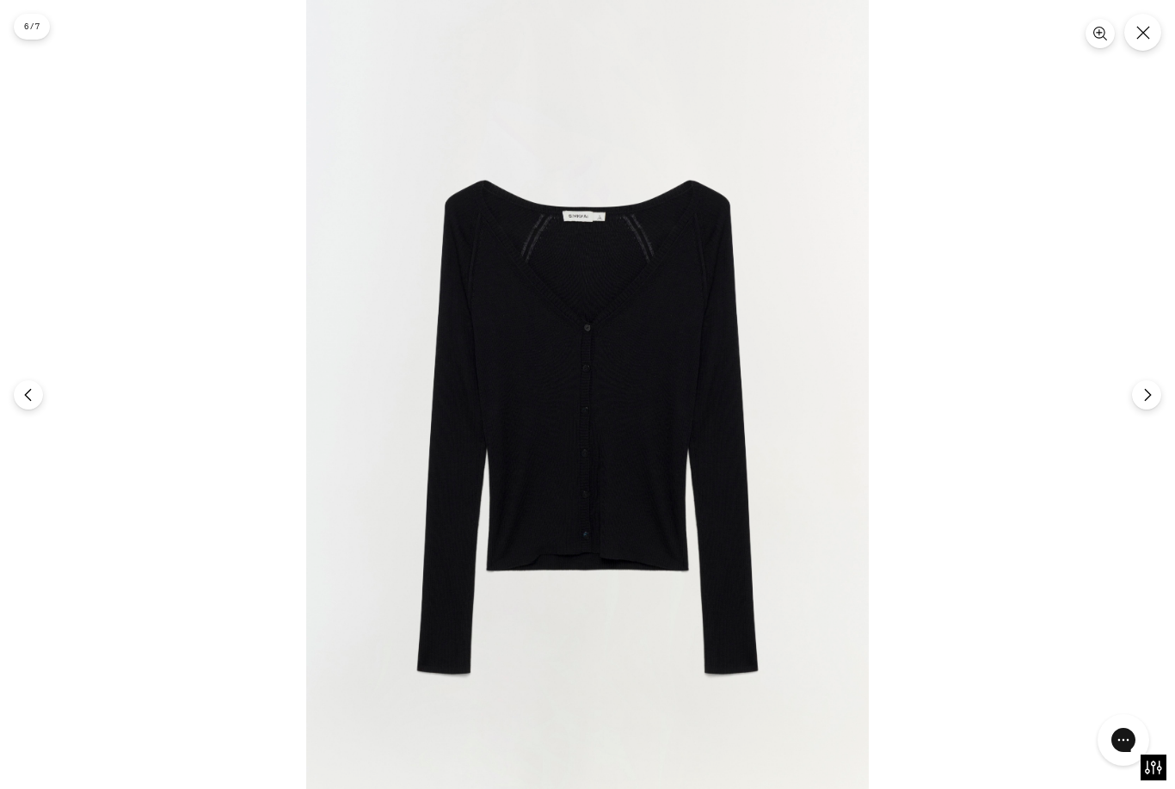
click at [1086, 540] on div at bounding box center [587, 394] width 1175 height 789
click at [119, 550] on div at bounding box center [587, 394] width 1175 height 789
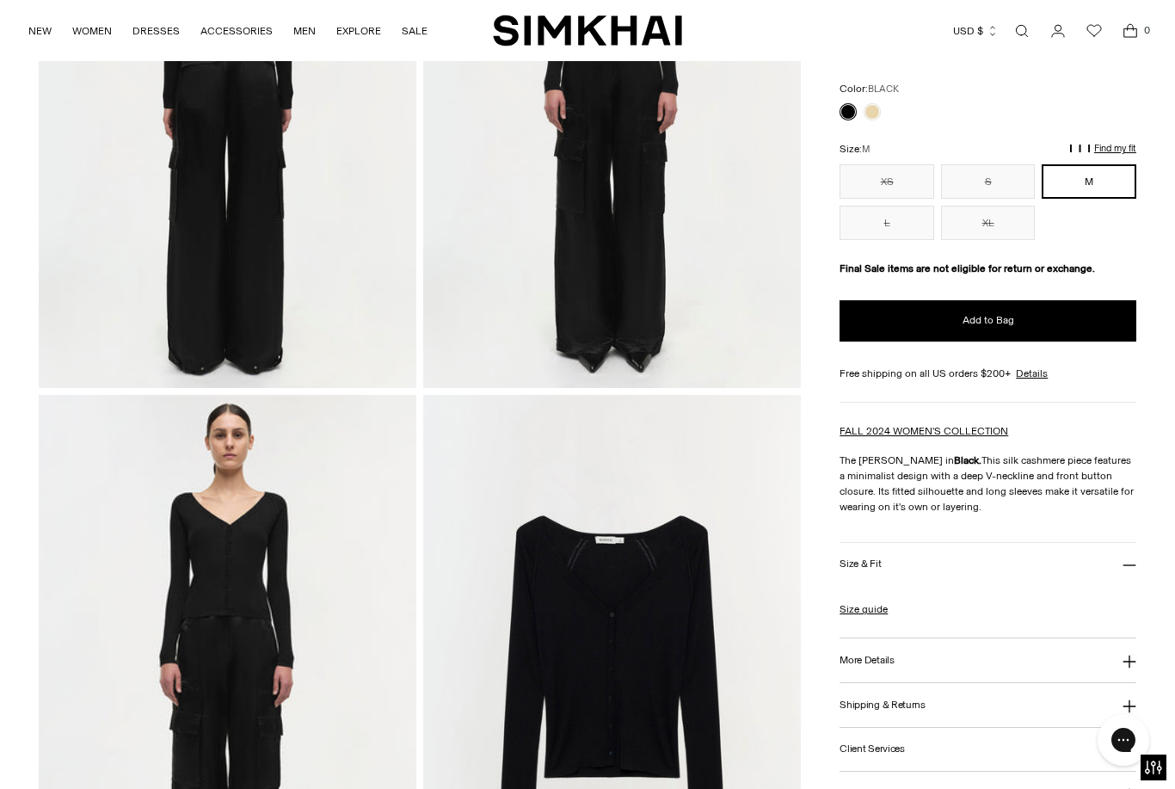
scroll to position [932, 0]
